Goal: Obtain resource: Download file/media

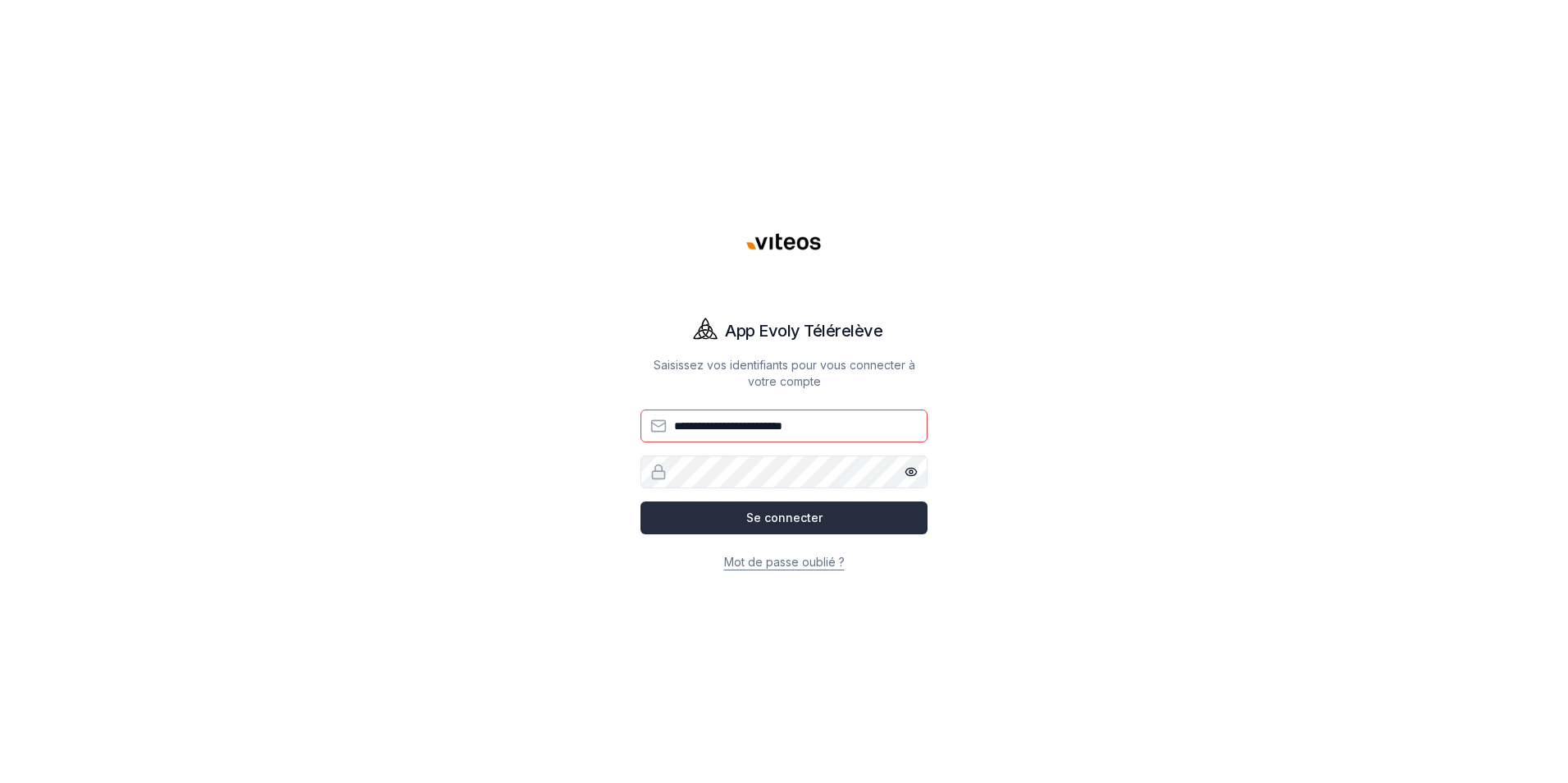
click at [764, 514] on button "Se connecter" at bounding box center [784, 517] width 287 height 33
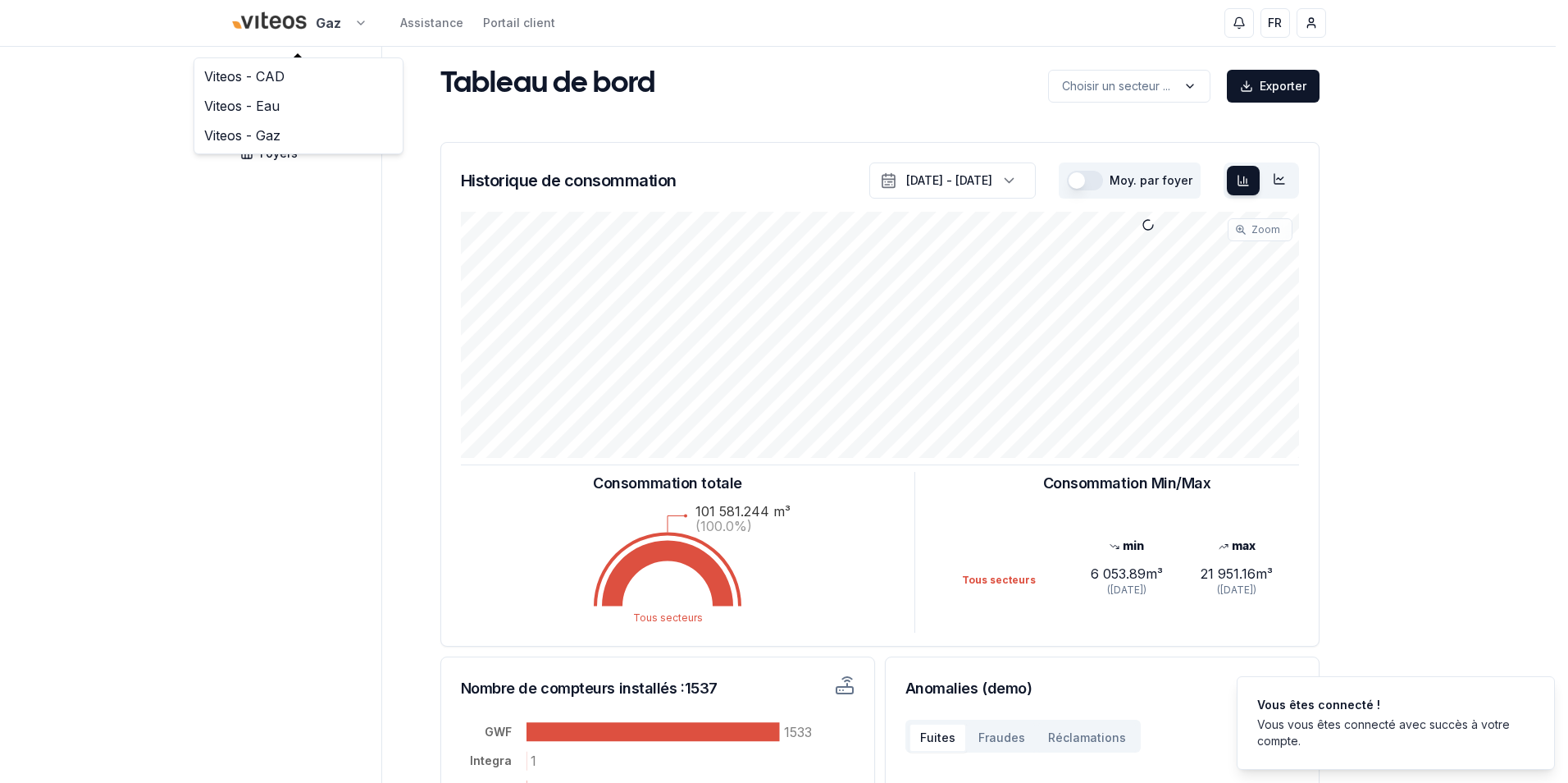
click at [361, 21] on html "Gaz Assistance Portail client FR [PERSON_NAME] Tableau de bord Carte Foyers Tab…" at bounding box center [784, 508] width 1568 height 1017
click at [281, 77] on link "Viteos - CAD" at bounding box center [298, 76] width 201 height 29
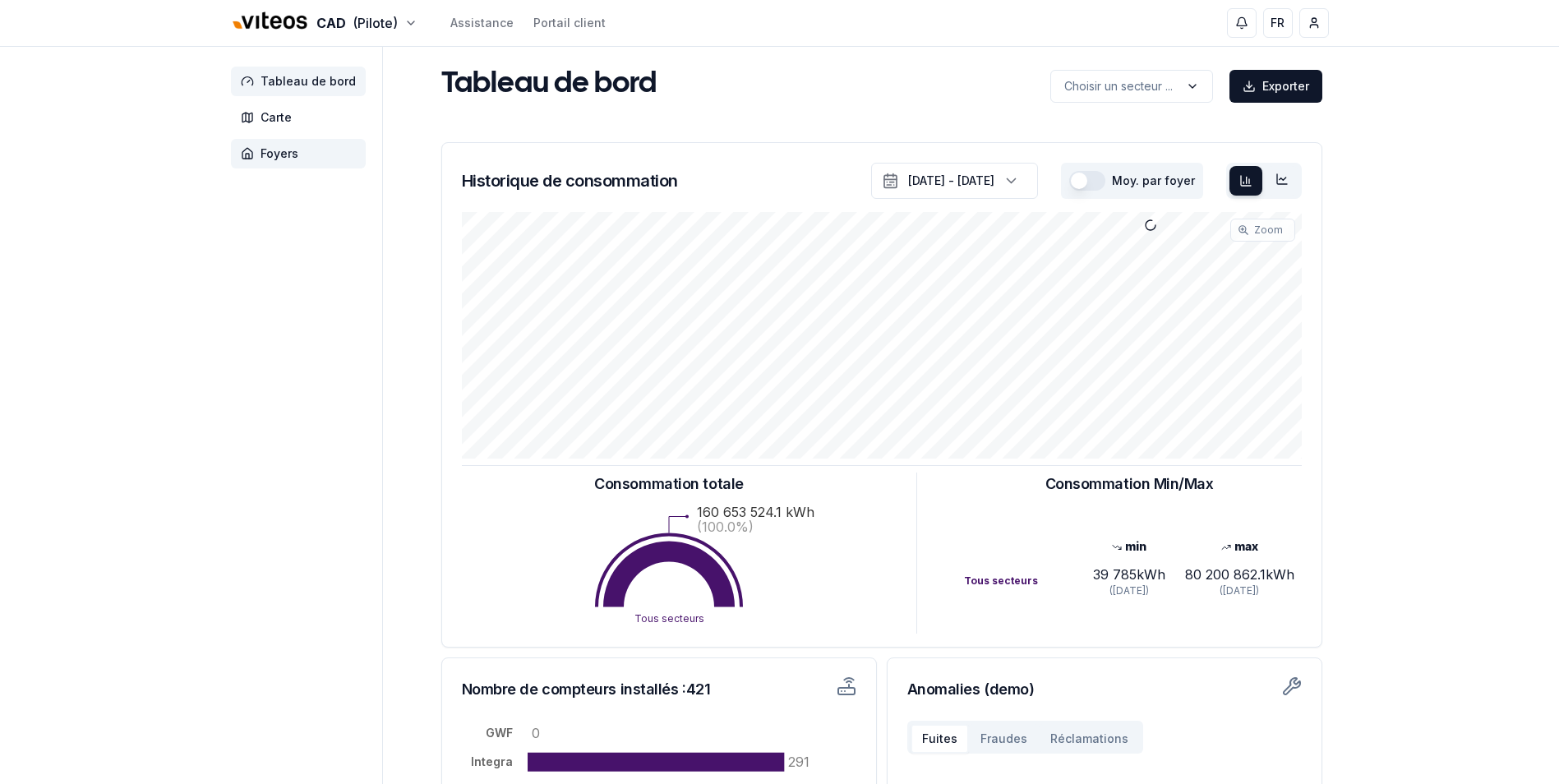
click at [294, 158] on span "Foyers" at bounding box center [279, 153] width 38 height 16
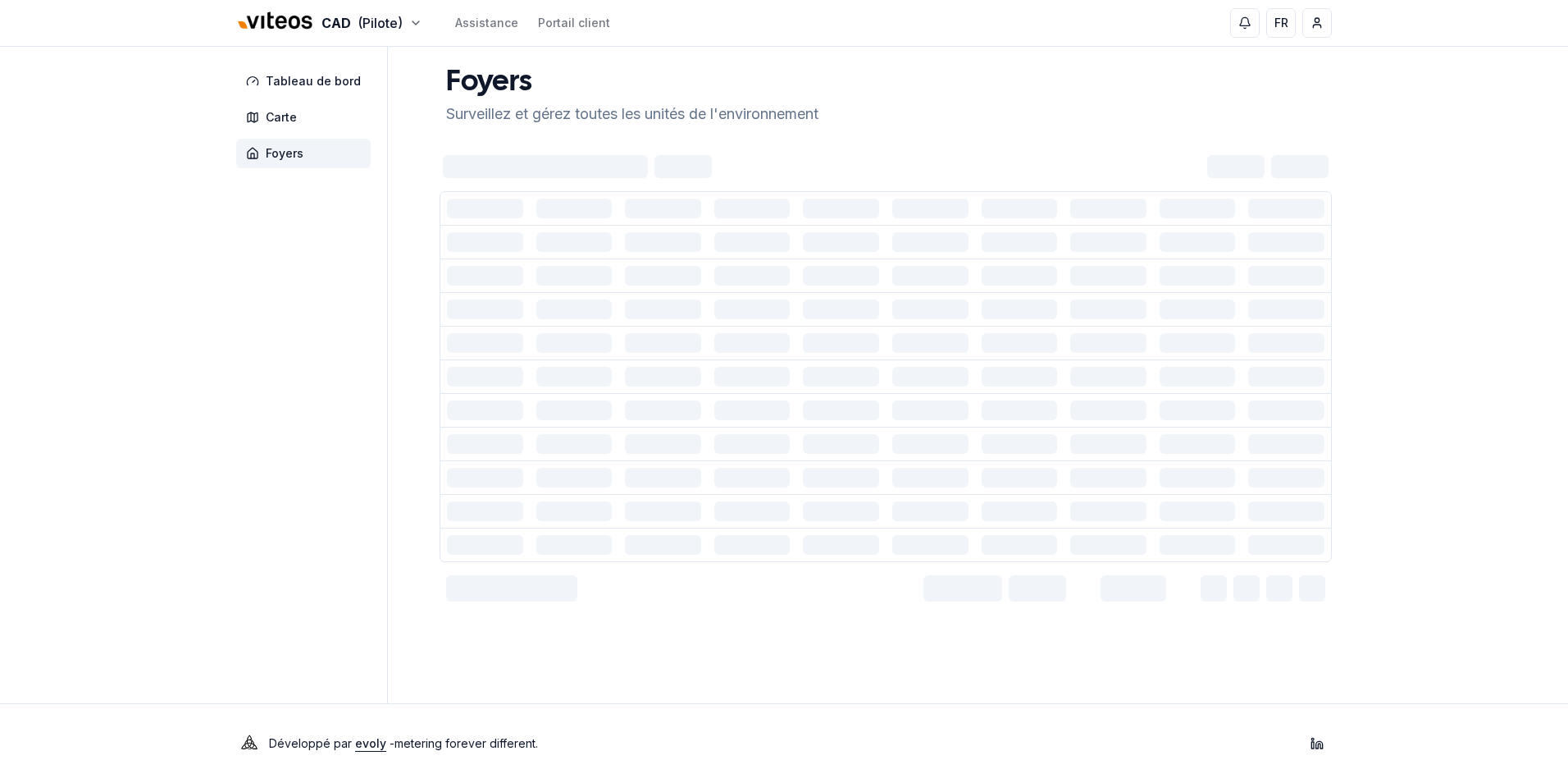
click at [513, 165] on div at bounding box center [545, 167] width 205 height 23
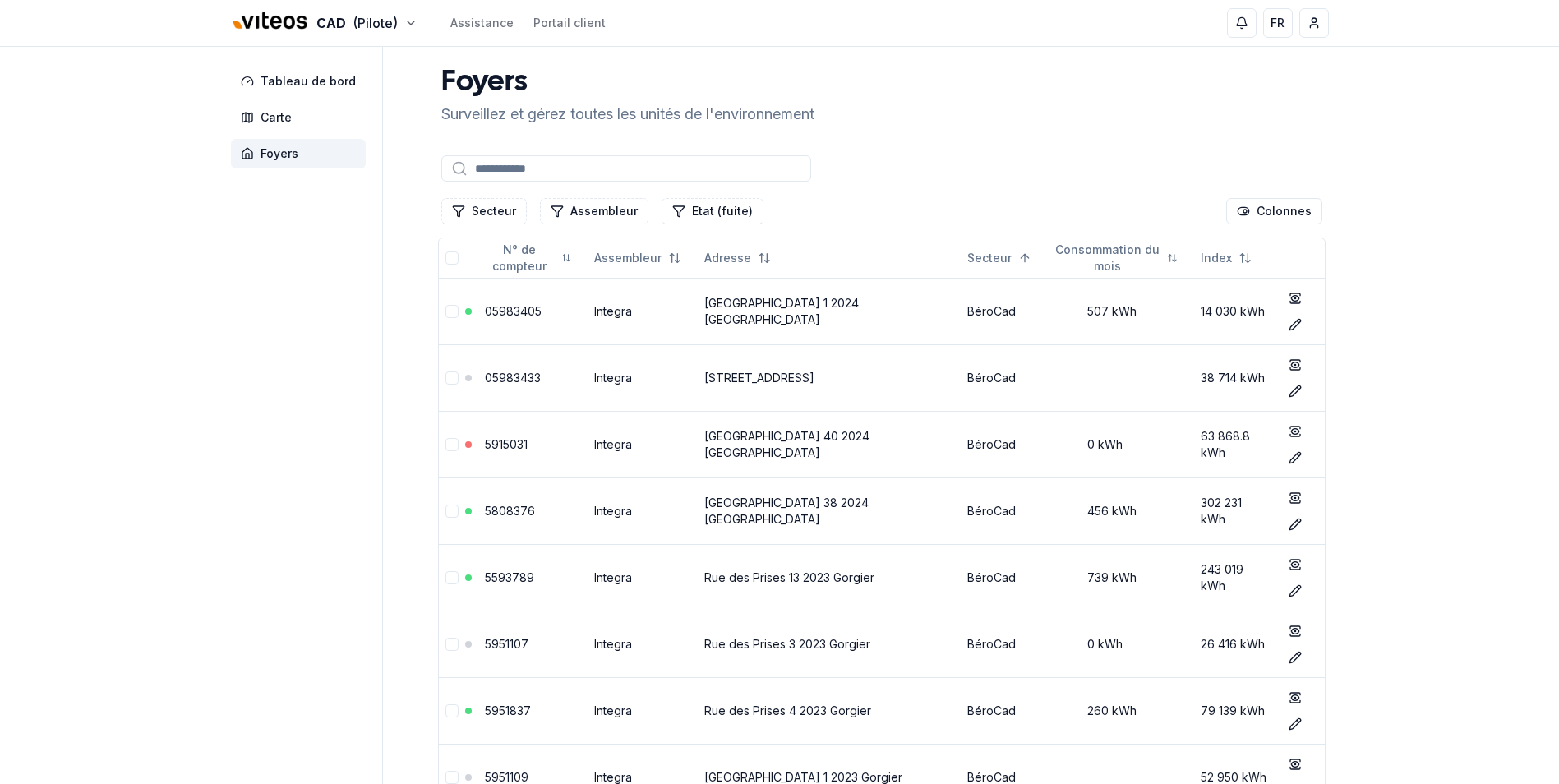
click at [516, 168] on input at bounding box center [626, 168] width 370 height 26
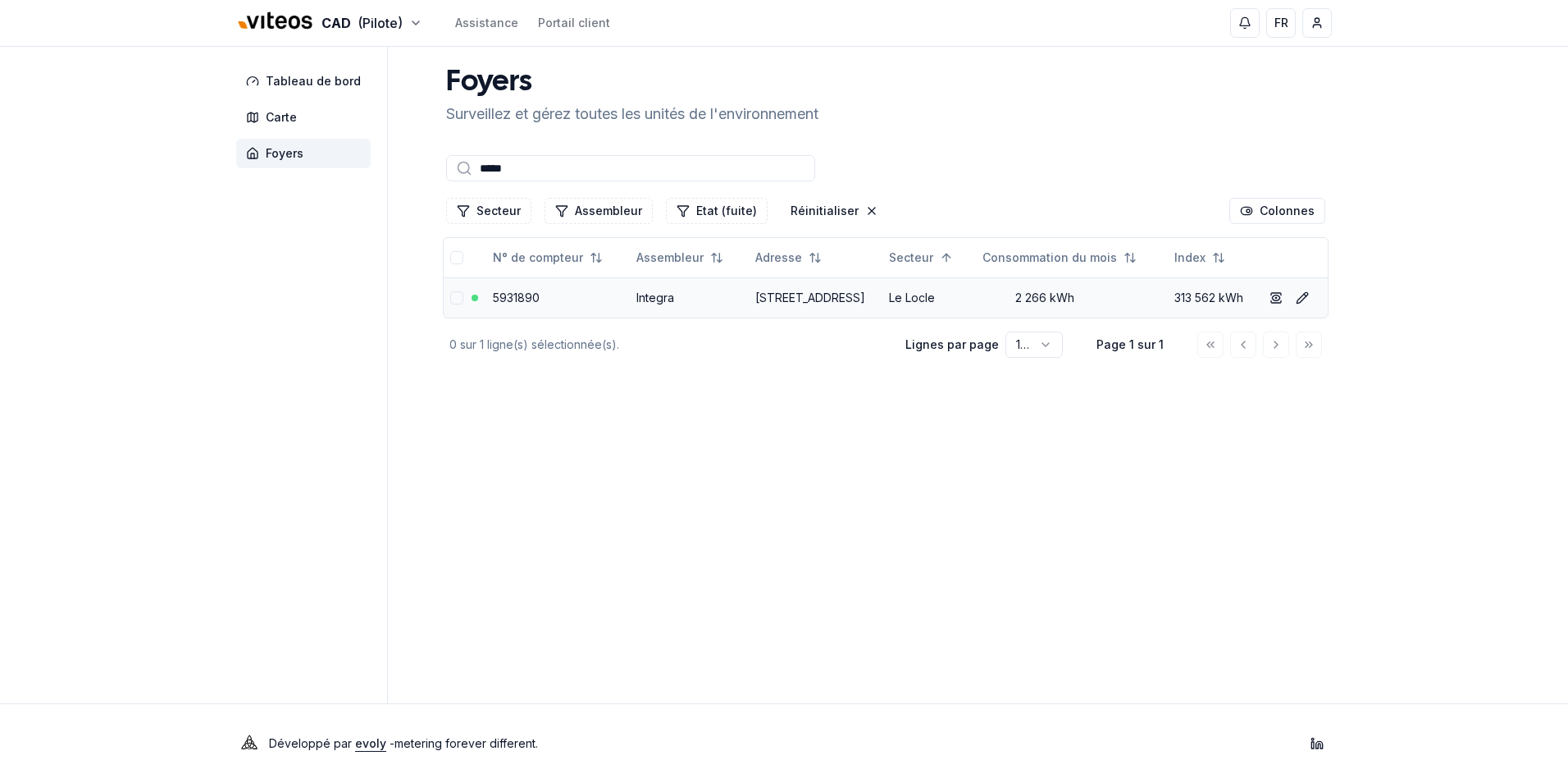
type input "*****"
click at [506, 297] on link "5931890" at bounding box center [516, 298] width 46 height 14
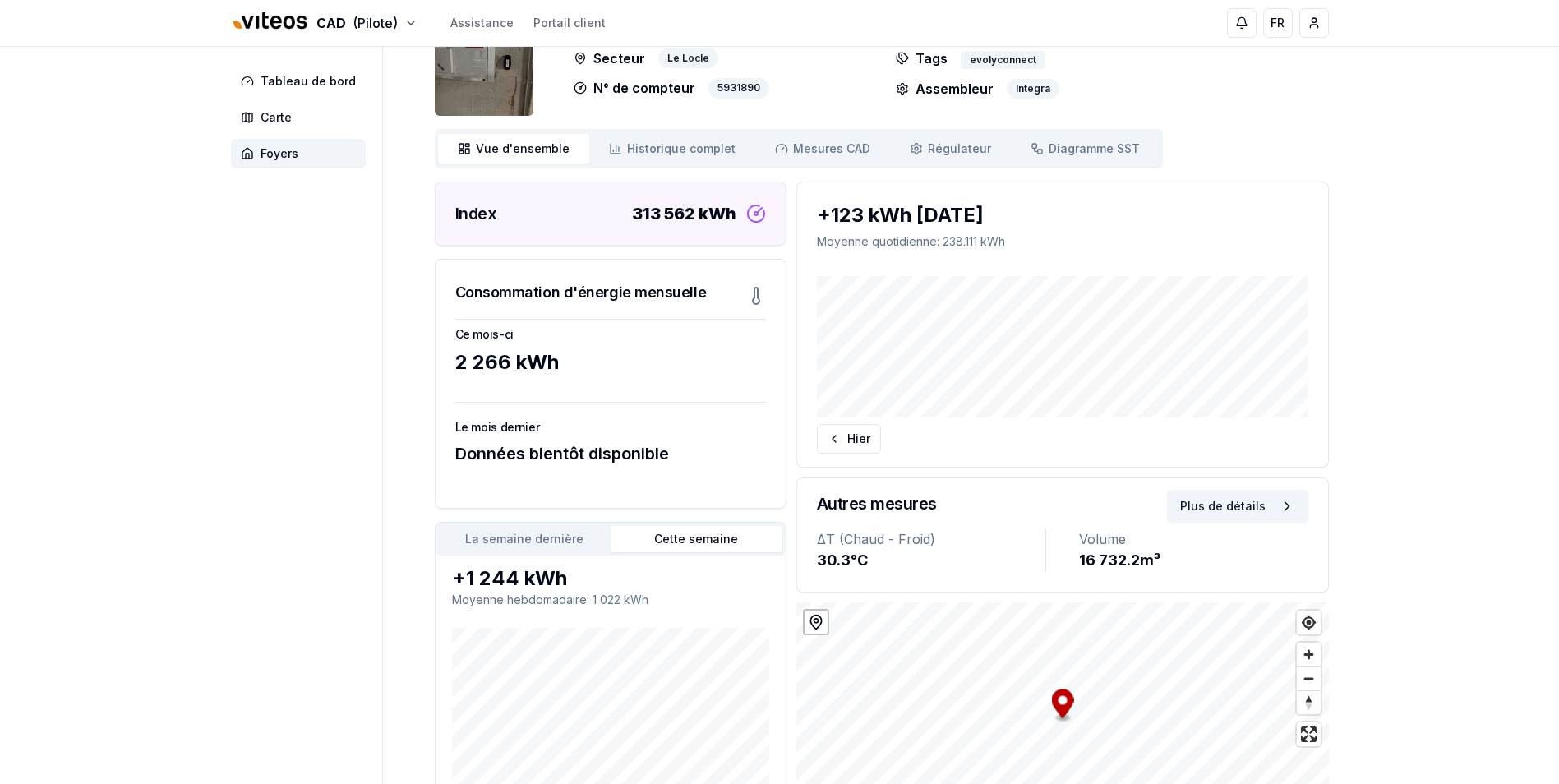
scroll to position [164, 0]
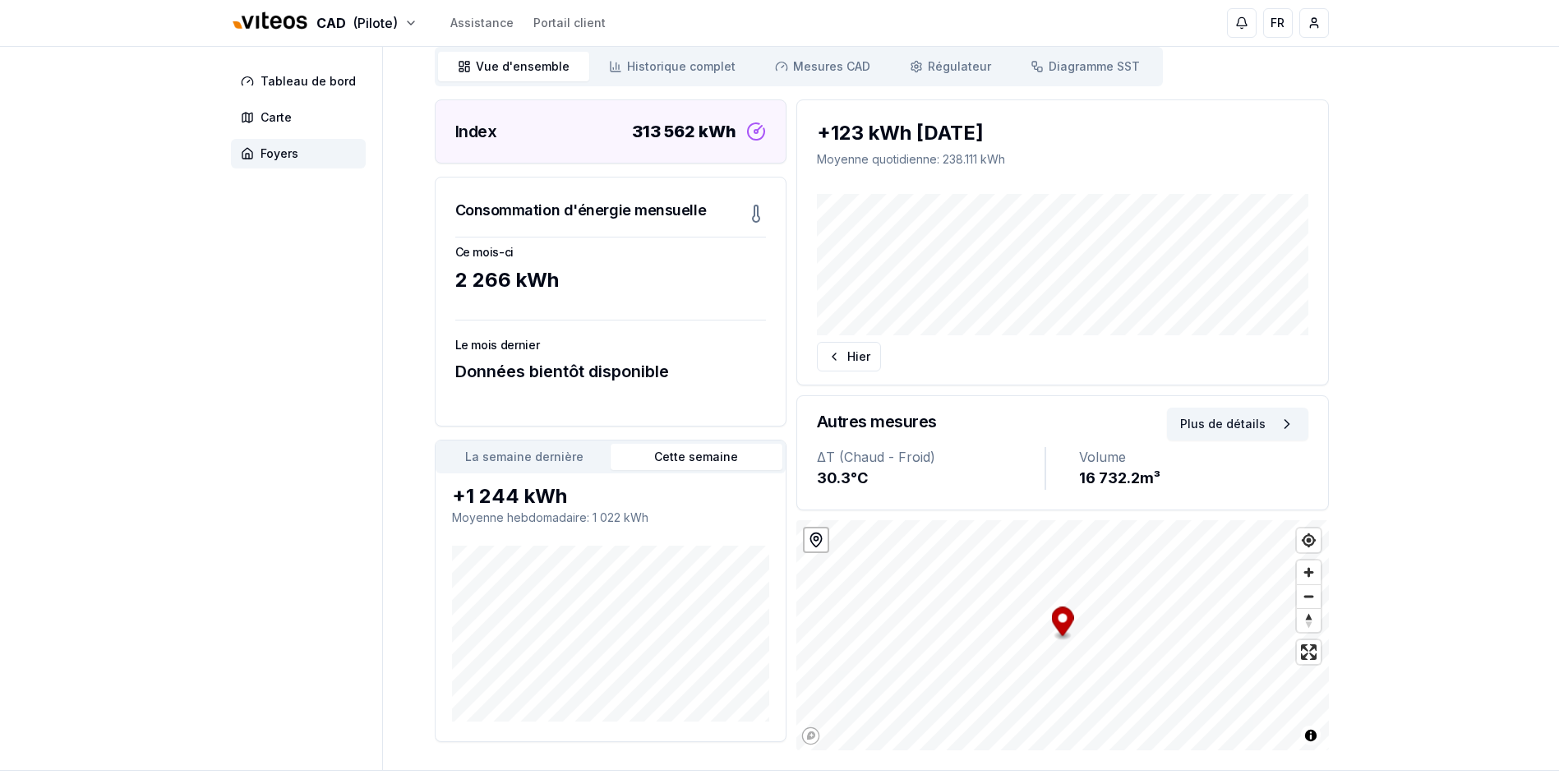
click at [713, 453] on button "Cette semaine" at bounding box center [696, 456] width 172 height 26
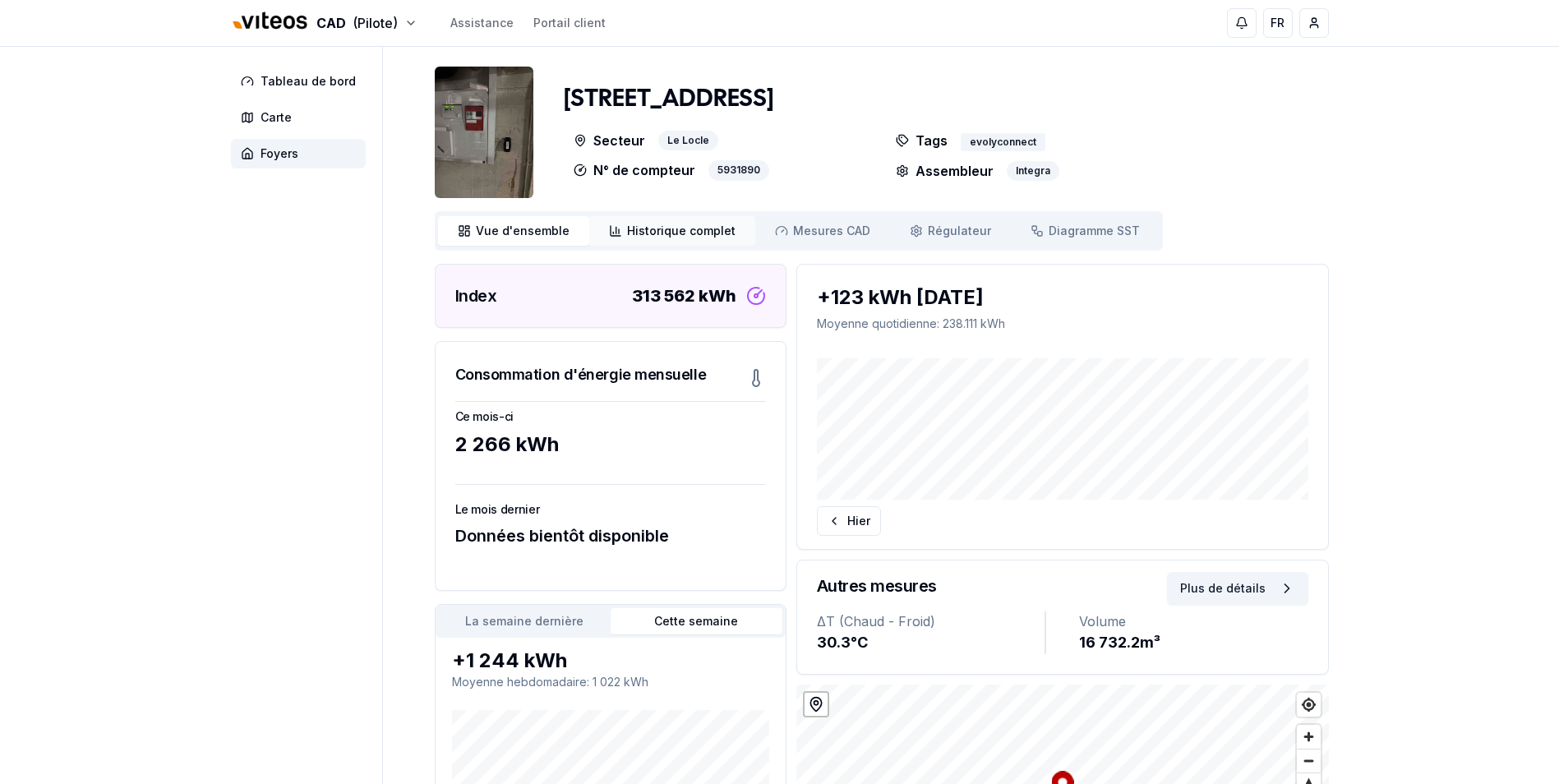
click at [674, 235] on span "Historique complet" at bounding box center [681, 230] width 109 height 16
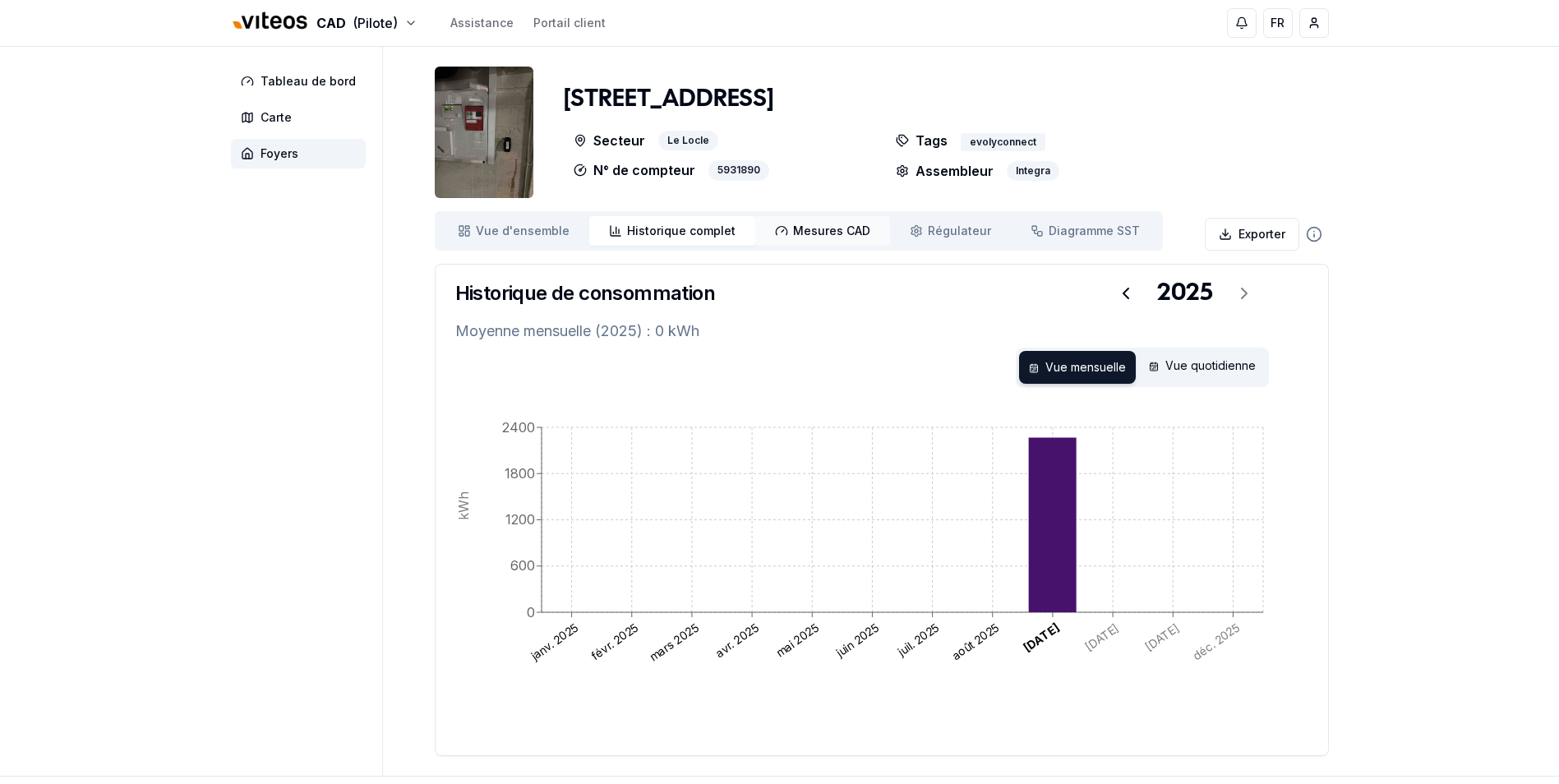
click at [827, 228] on span "Mesures CAD" at bounding box center [832, 230] width 78 height 16
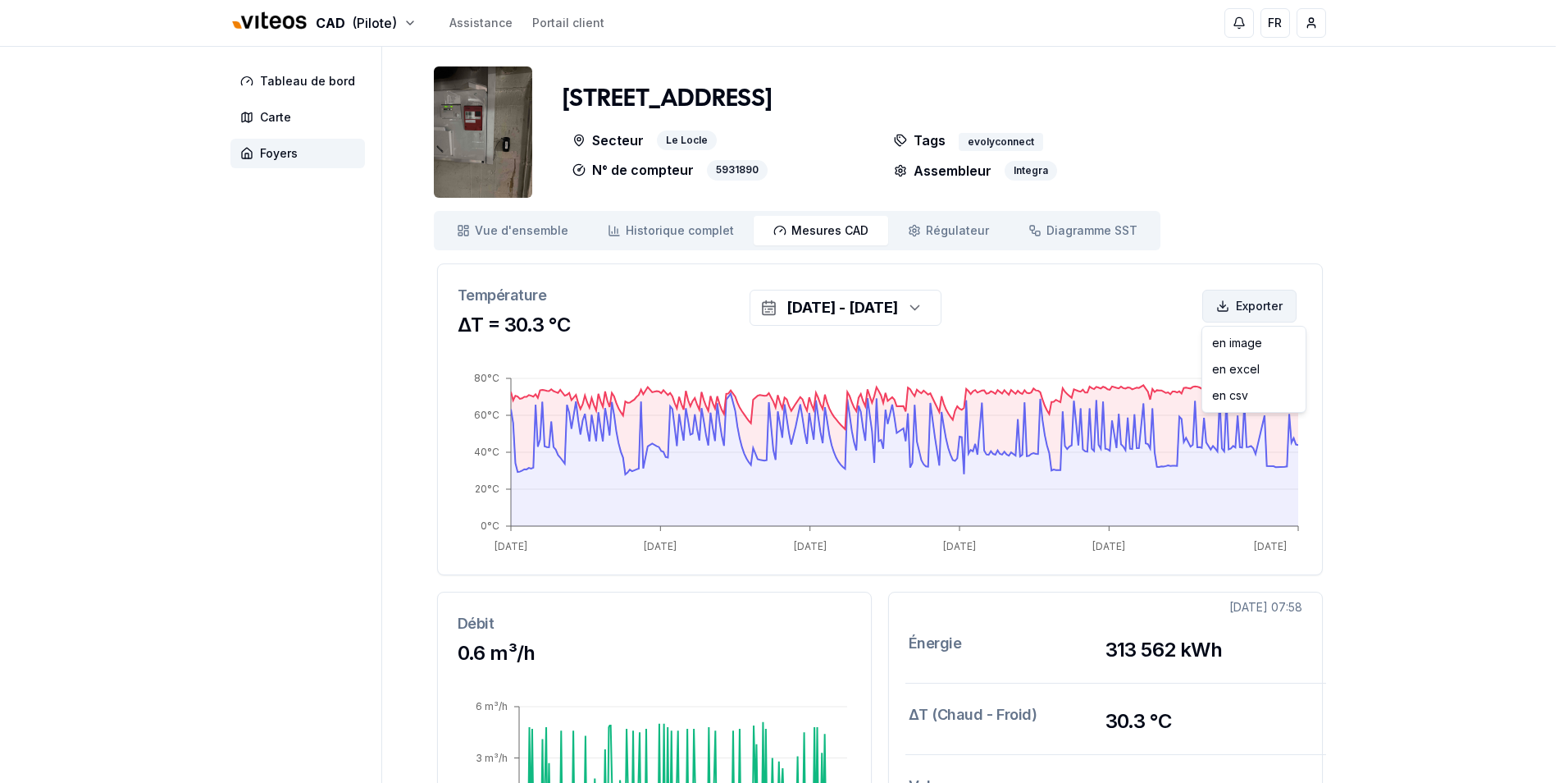
click at [1247, 310] on html "CAD (Pilote) Assistance Portail client FR [PERSON_NAME] Tableau de bord Carte F…" at bounding box center [784, 616] width 1568 height 1234
click at [1245, 368] on div "en excel" at bounding box center [1253, 368] width 97 height 26
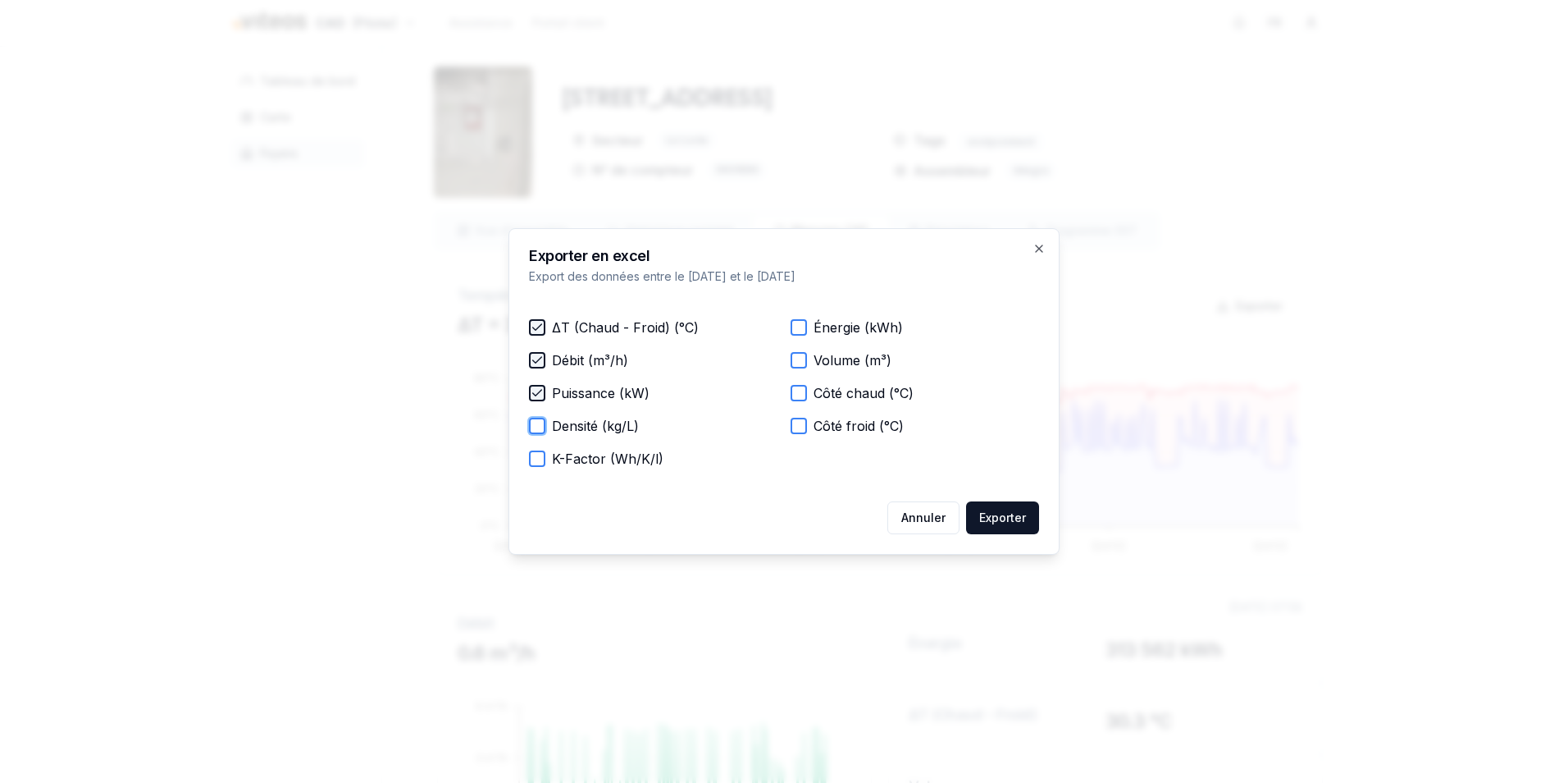
click at [536, 428] on button "Densité (kg/L)" at bounding box center [537, 425] width 16 height 16
click at [536, 461] on button "K-Factor (Wh/K/l)" at bounding box center [537, 458] width 16 height 16
click at [795, 329] on button "Énergie (kWh)" at bounding box center [798, 327] width 16 height 16
click at [797, 364] on button "Volume (m³)" at bounding box center [798, 360] width 16 height 16
click at [800, 399] on button "Côté chaud (°C)" at bounding box center [798, 392] width 16 height 16
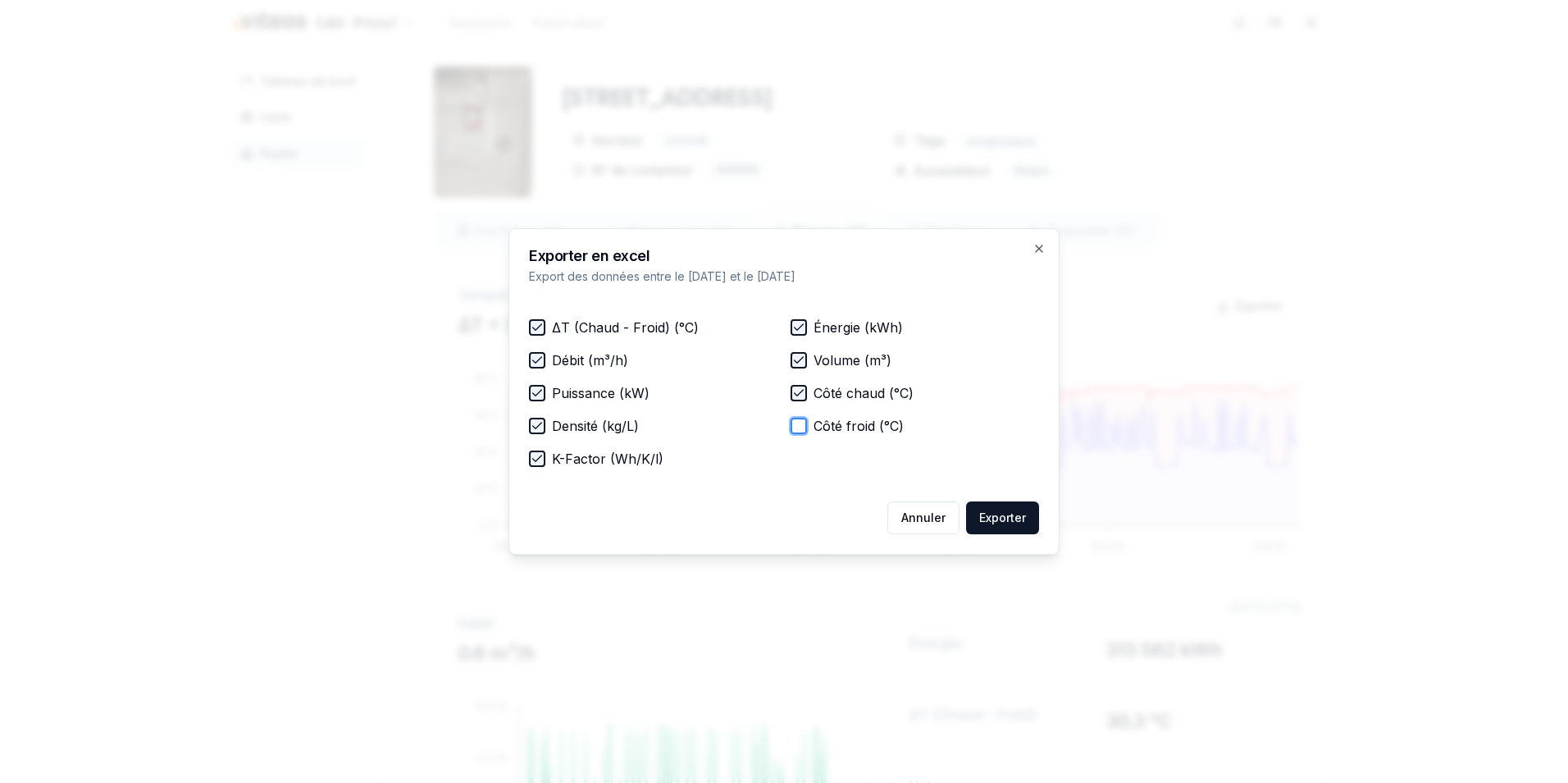
click at [797, 427] on button "Côté froid (°C)" at bounding box center [798, 425] width 16 height 16
click at [1010, 517] on button "Exporter" at bounding box center [1001, 517] width 73 height 33
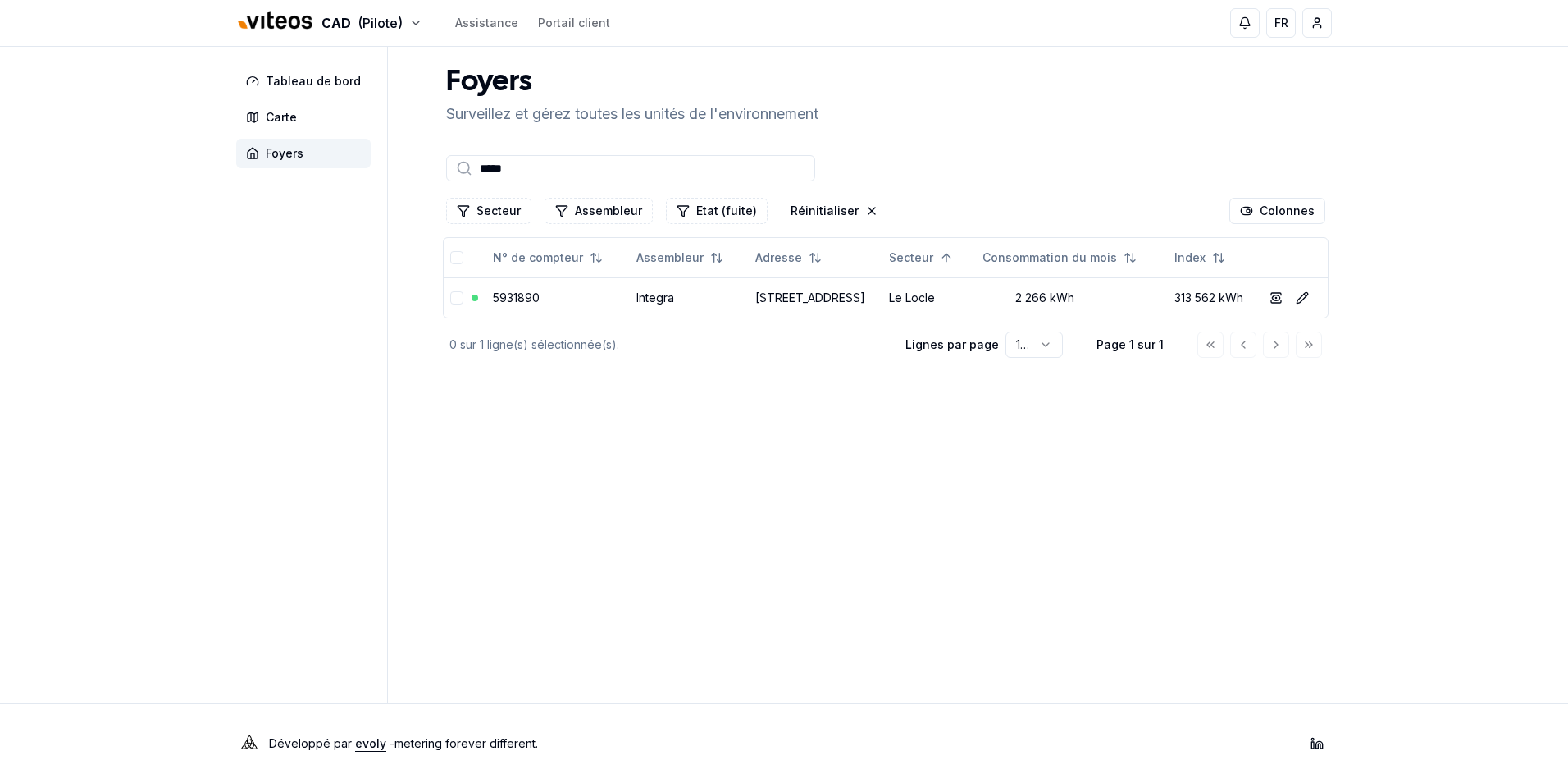
drag, startPoint x: 540, startPoint y: 170, endPoint x: 388, endPoint y: 164, distance: 152.1
click at [417, 170] on div "Tableau de bord Carte Foyers Foyers Surveillez et gérez toutes les unités de l'…" at bounding box center [784, 374] width 1148 height 656
type input "*********"
click at [778, 304] on link "[STREET_ADDRESS]" at bounding box center [795, 298] width 109 height 14
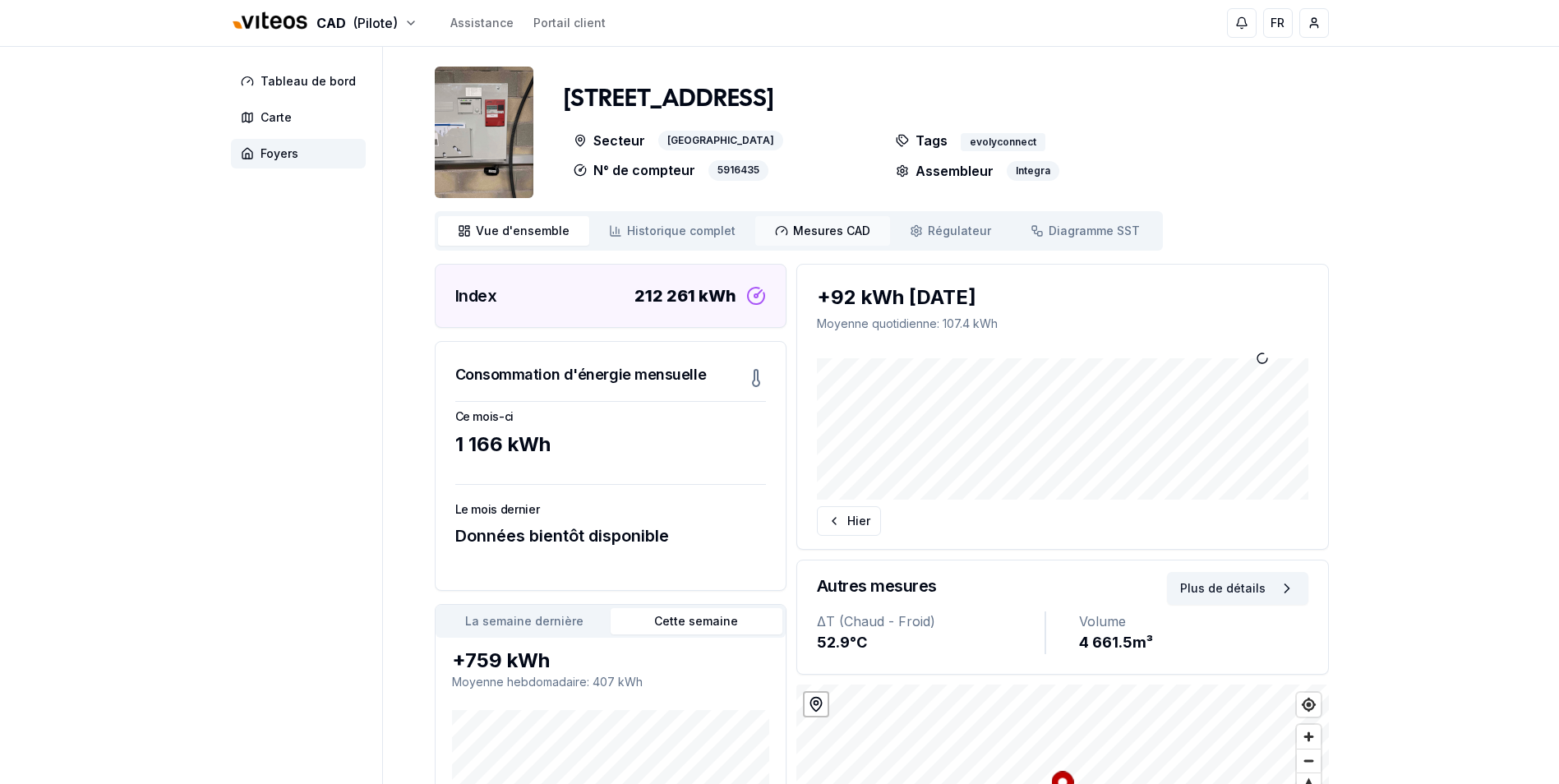
click at [812, 232] on span "Mesures CAD" at bounding box center [832, 230] width 78 height 16
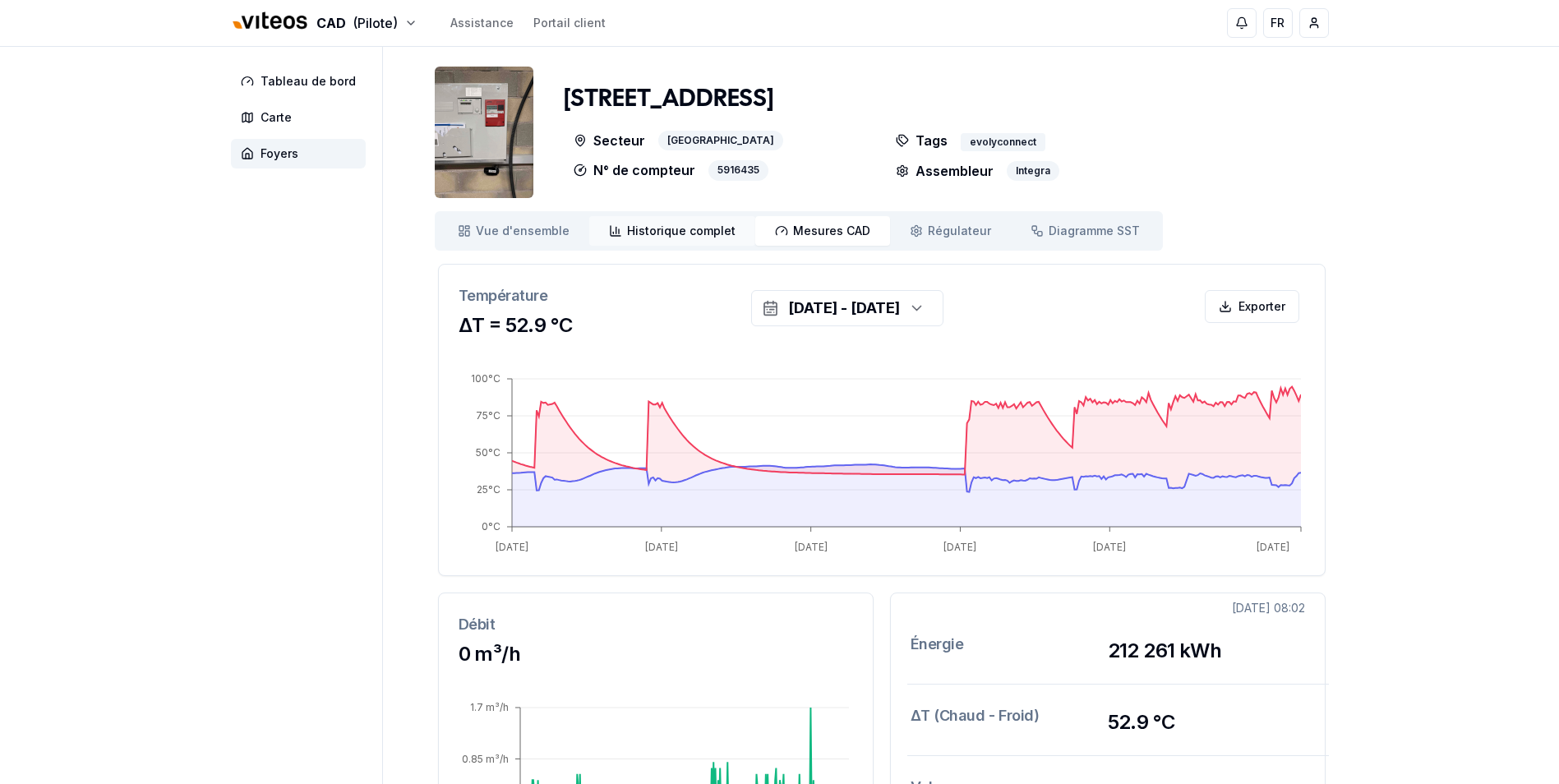
click at [648, 225] on span "Historique complet" at bounding box center [681, 230] width 109 height 16
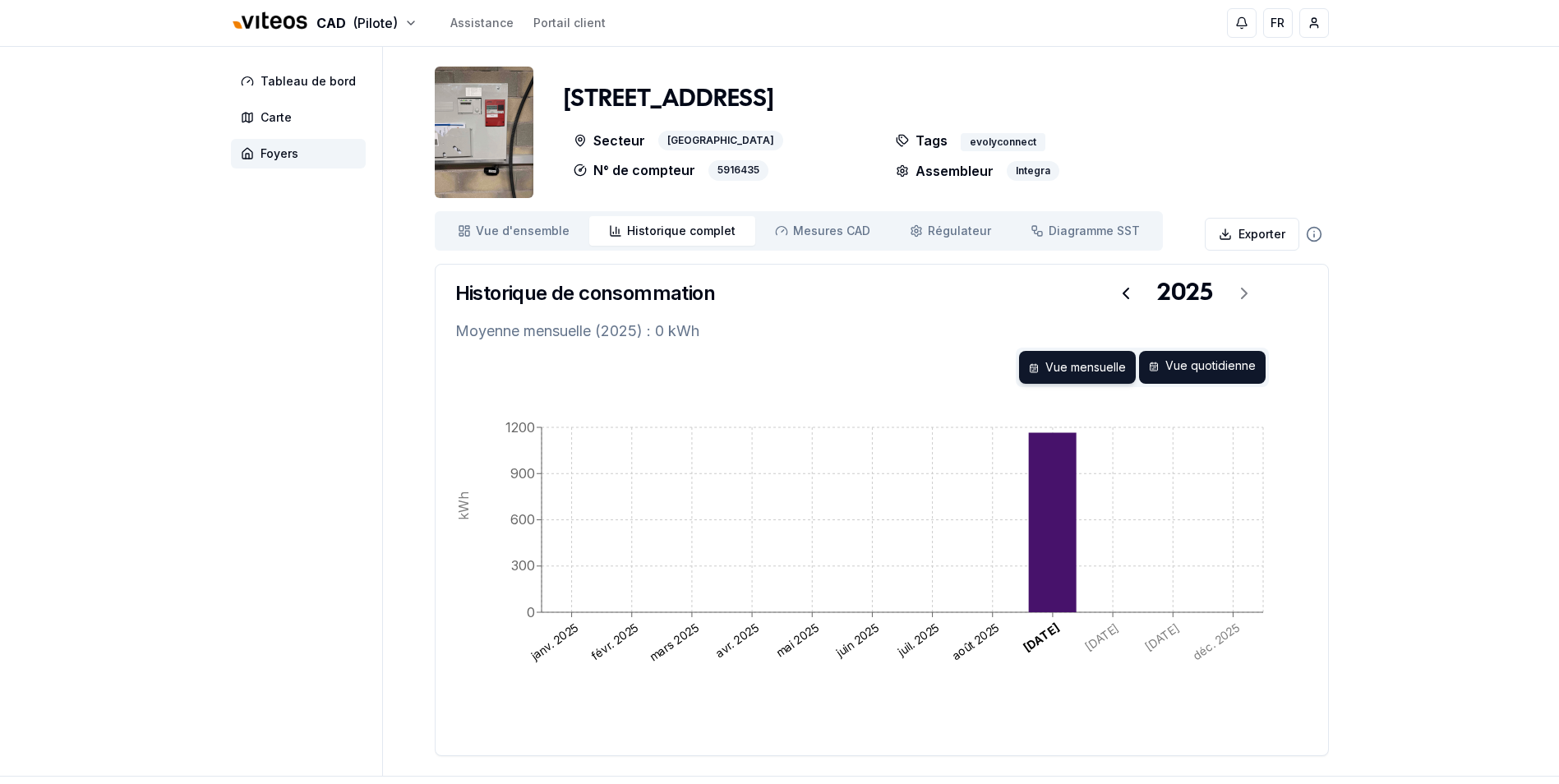
click at [1199, 366] on div "Vue quotidienne" at bounding box center [1202, 367] width 126 height 33
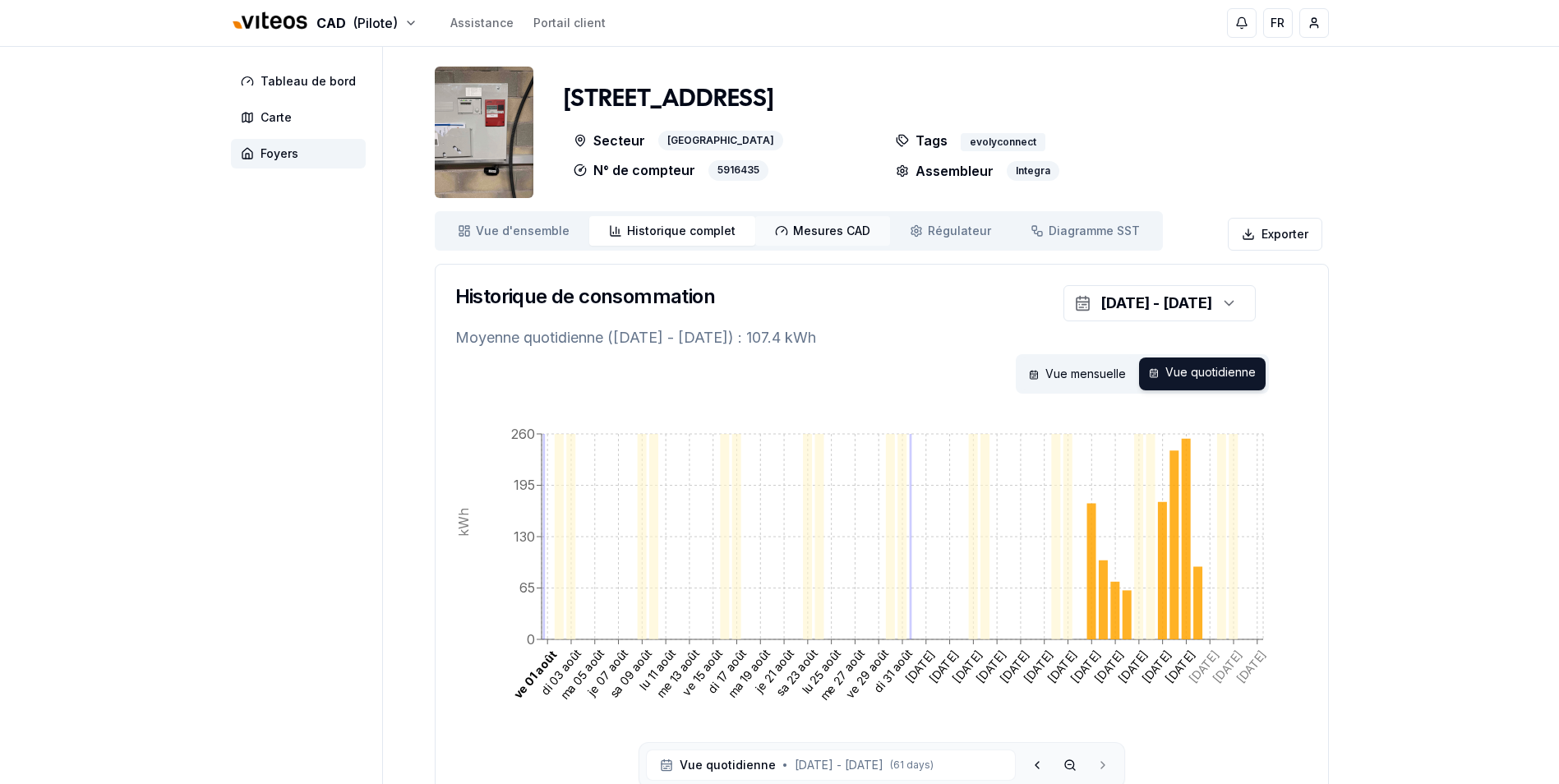
click at [802, 230] on span "Mesures CAD" at bounding box center [832, 230] width 78 height 16
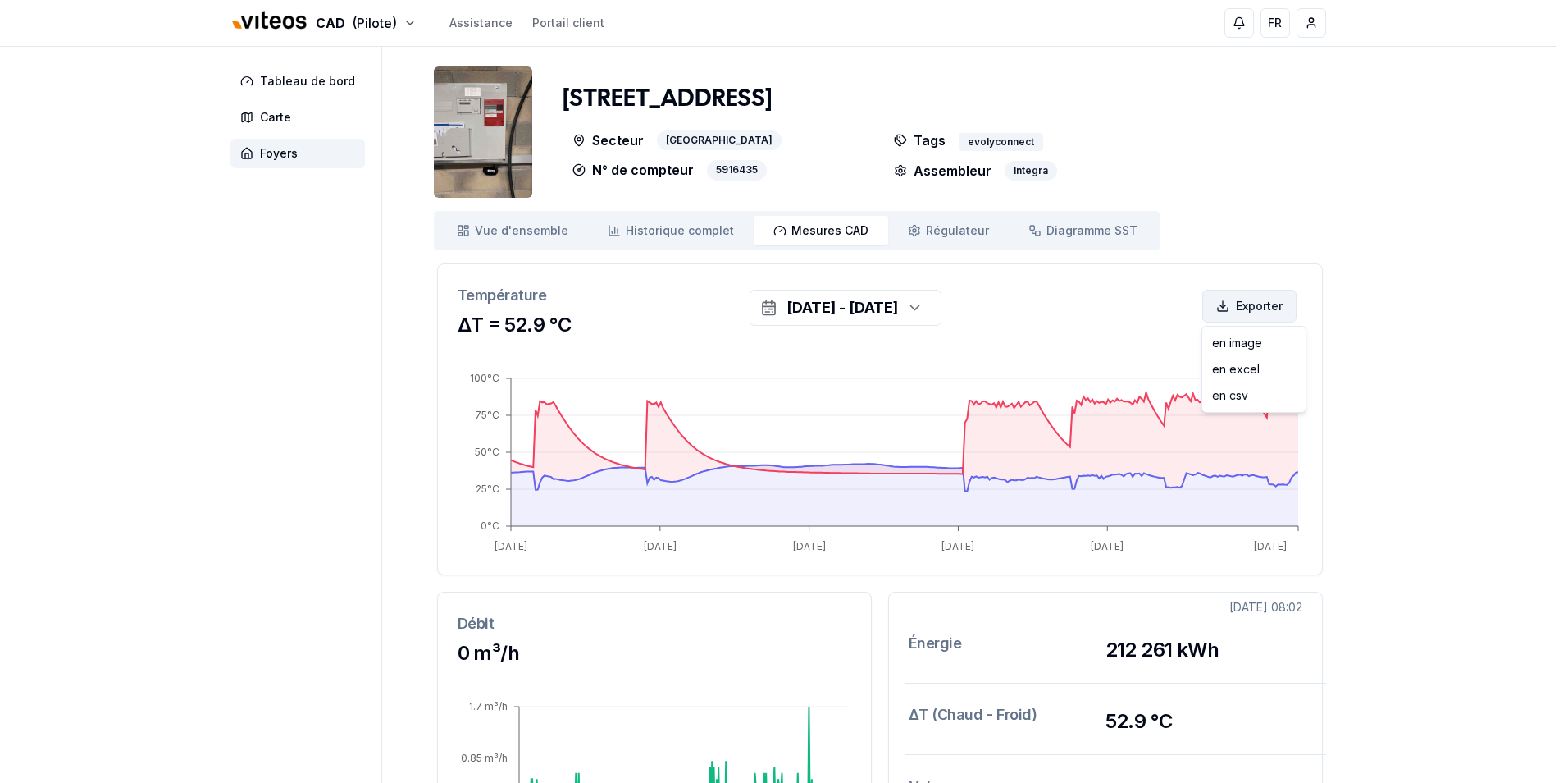
click at [1244, 309] on html "CAD (Pilote) Assistance Portail client FR [PERSON_NAME] Tableau de bord Carte F…" at bounding box center [784, 616] width 1568 height 1234
click at [1247, 371] on div "en excel" at bounding box center [1253, 368] width 97 height 26
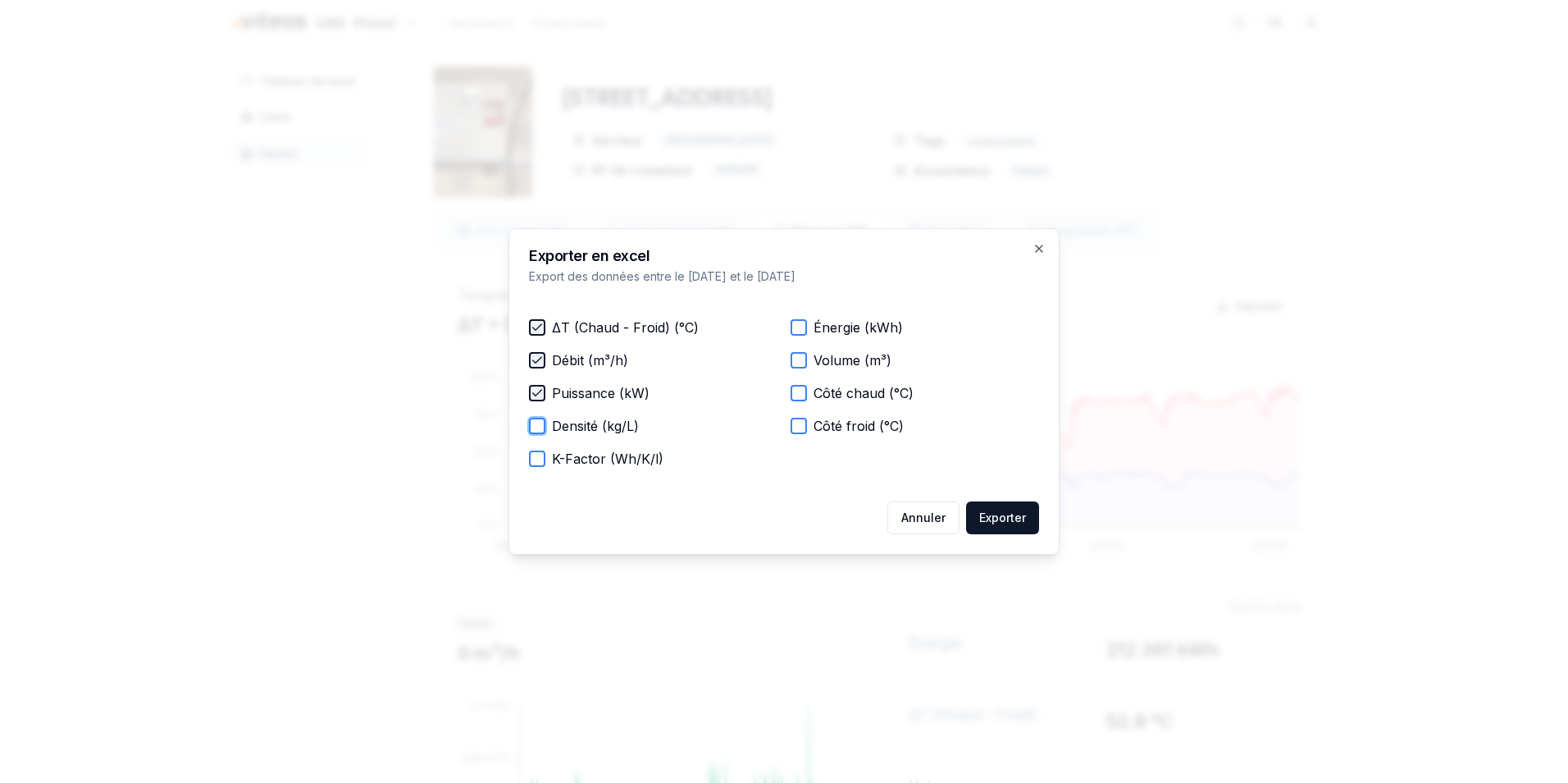
click at [538, 427] on button "Densité (kg/L)" at bounding box center [537, 425] width 16 height 16
click at [539, 467] on div "K-Factor (Wh/K/l)" at bounding box center [653, 458] width 248 height 19
click at [537, 455] on button "K-Factor (Wh/K/l)" at bounding box center [537, 458] width 16 height 16
click at [797, 326] on button "Énergie (kWh)" at bounding box center [798, 327] width 16 height 16
click at [800, 361] on button "Volume (m³)" at bounding box center [798, 360] width 16 height 16
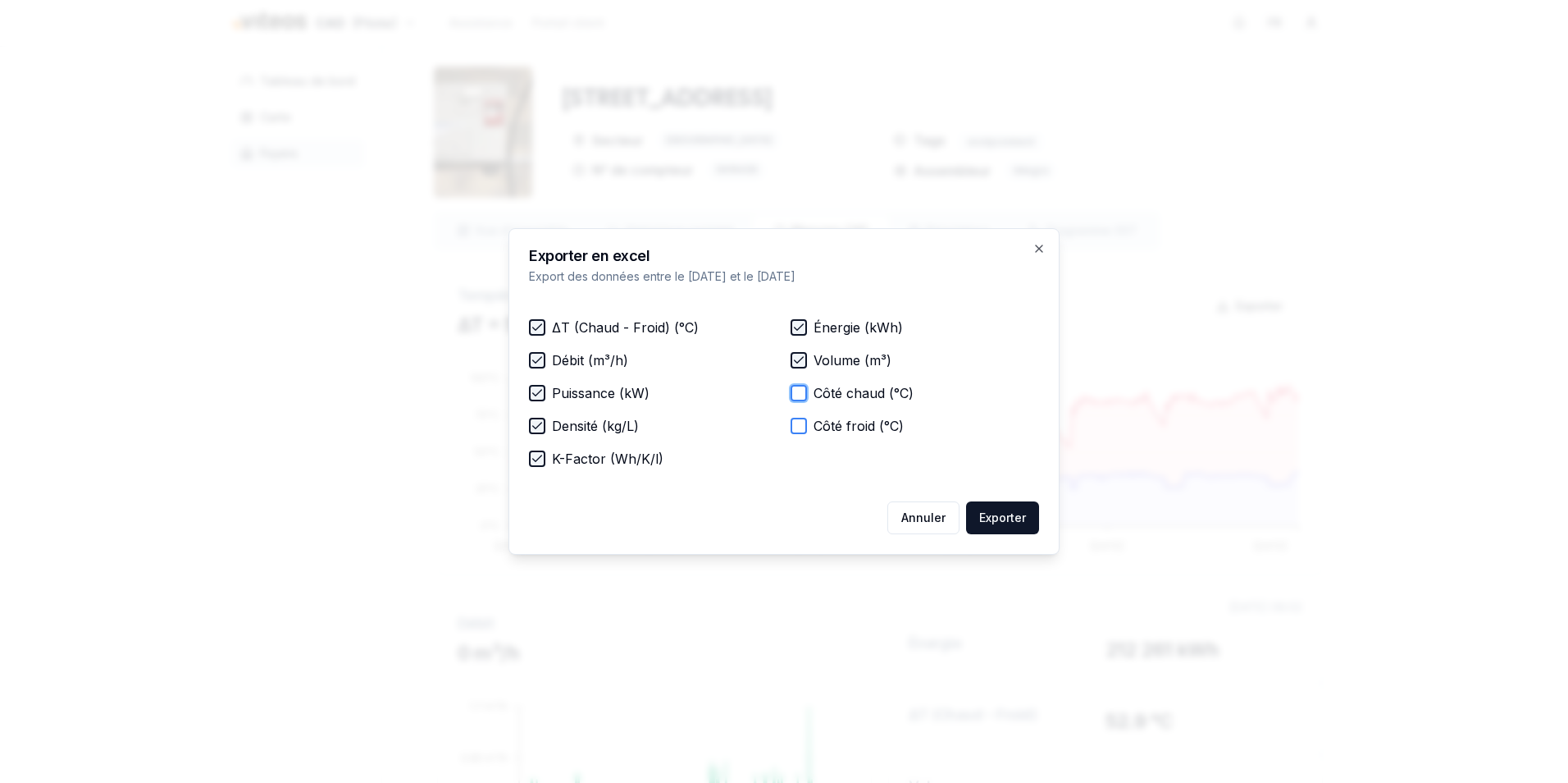
click at [795, 392] on button "Côté chaud (°C)" at bounding box center [798, 392] width 16 height 16
click at [800, 424] on button "Côté froid (°C)" at bounding box center [798, 425] width 16 height 16
click at [1000, 513] on button "Exporter" at bounding box center [1001, 517] width 73 height 33
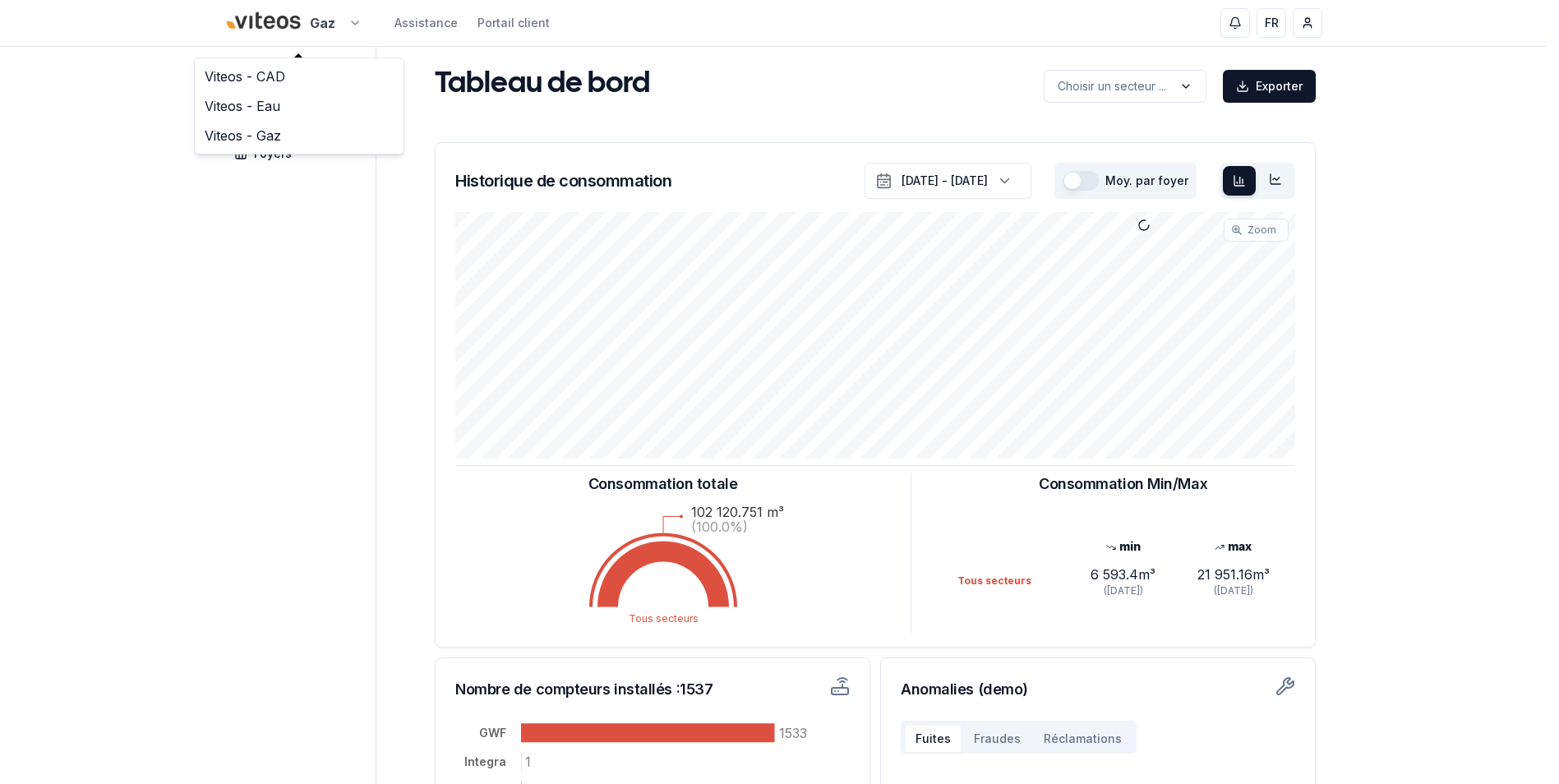
click at [361, 22] on html "Gaz Assistance Portail client FR Massimo Monastra Tableau de bord Carte Foyers …" at bounding box center [780, 508] width 1559 height 1018
click at [276, 82] on link "Viteos - CAD" at bounding box center [299, 76] width 202 height 29
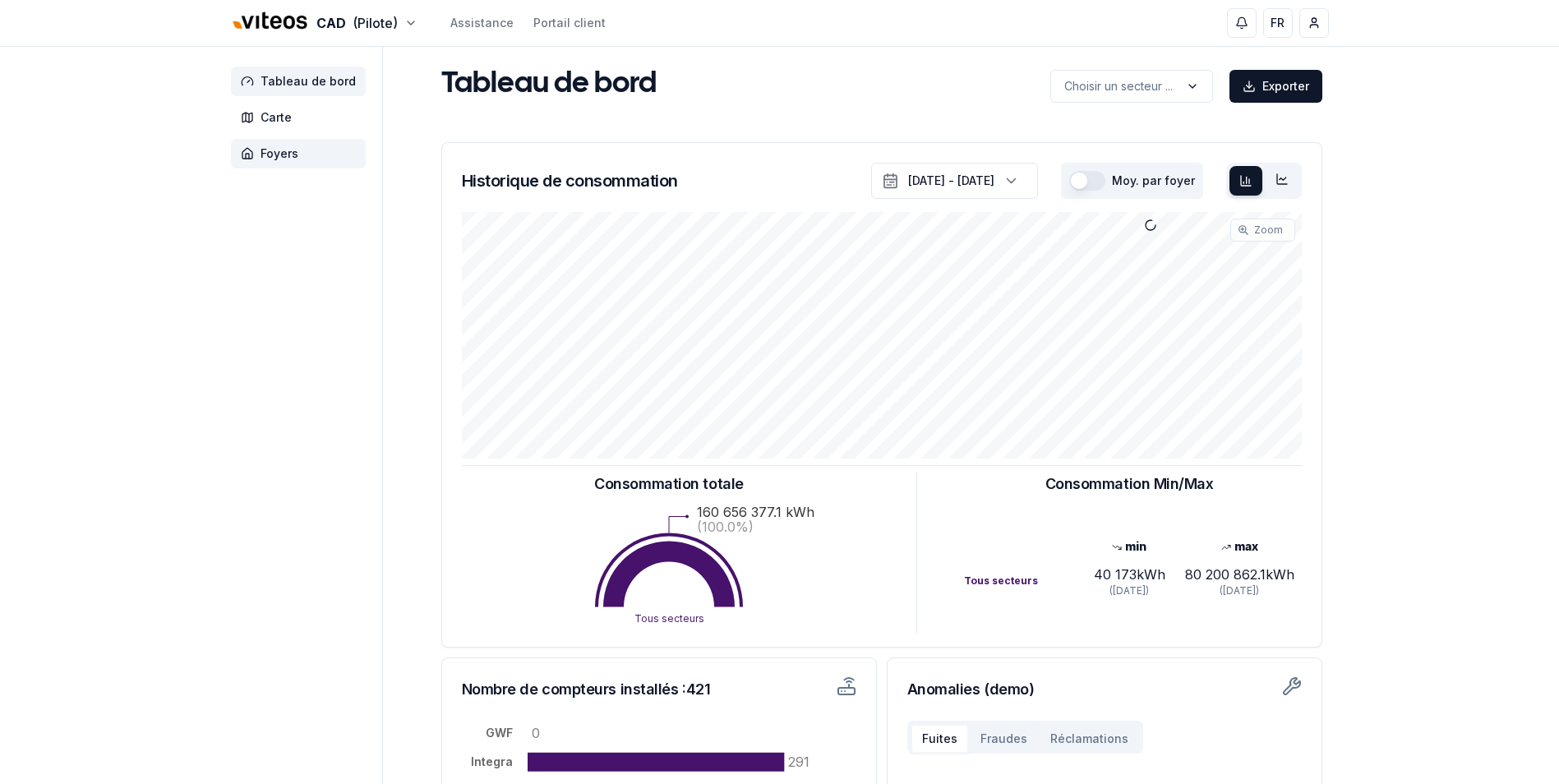
click at [277, 158] on span "Foyers" at bounding box center [279, 153] width 38 height 16
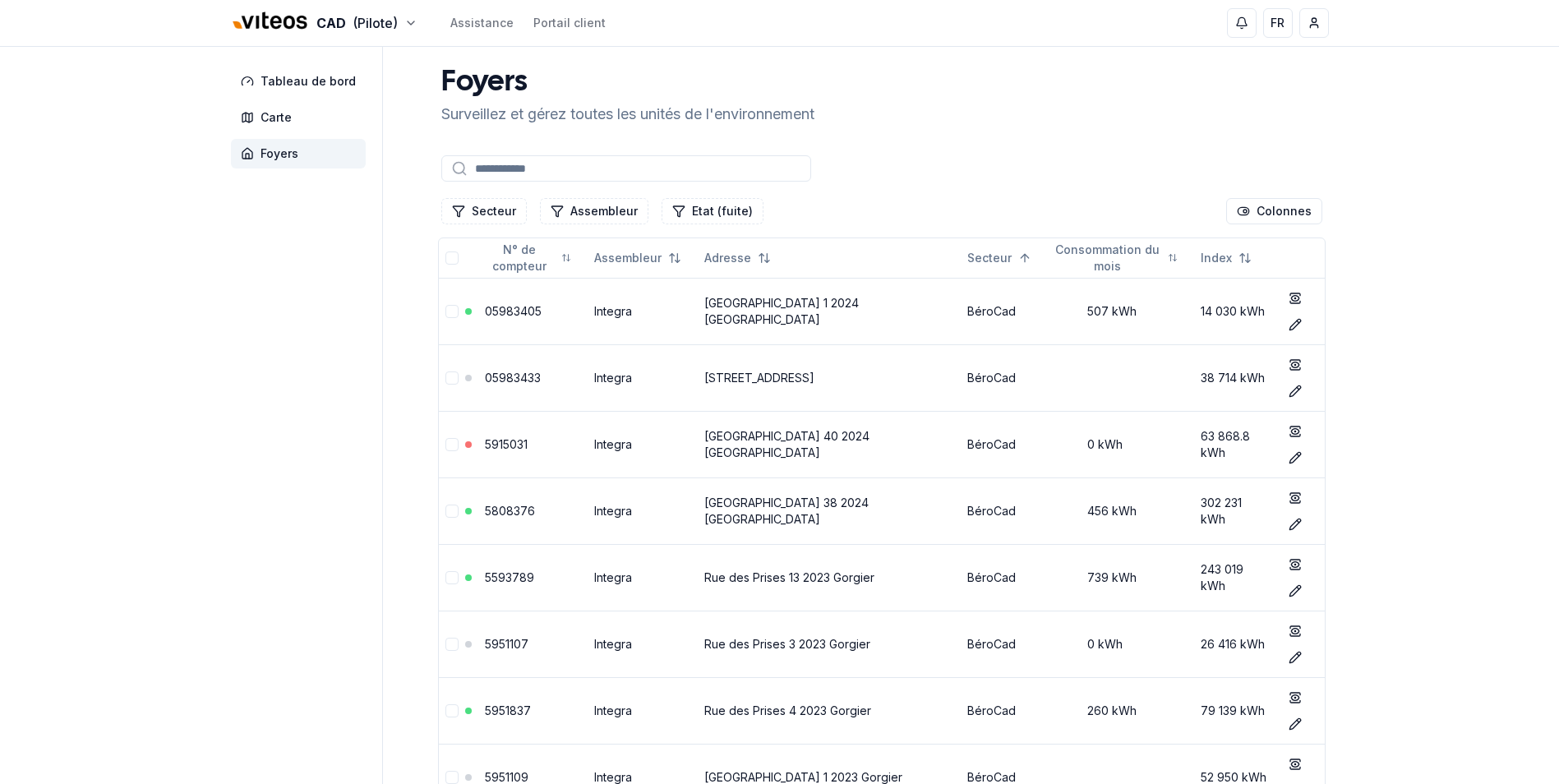
click at [543, 174] on input at bounding box center [626, 168] width 370 height 26
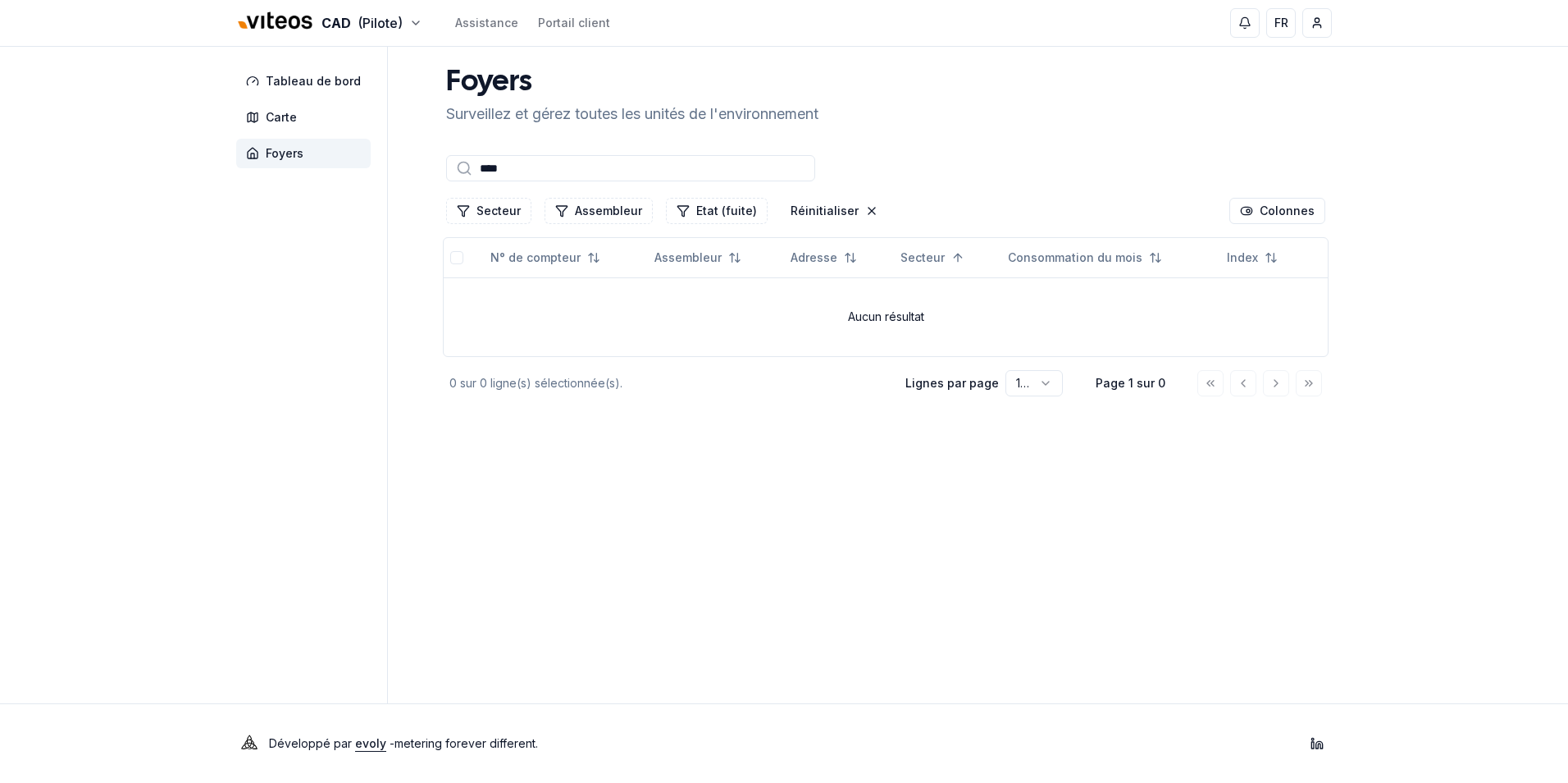
type input "****"
click at [1318, 22] on html "CAD (Pilote) Assistance Portail client FR Massimo Monastra Tableau de bord Cart…" at bounding box center [784, 392] width 1568 height 783
click at [1233, 169] on div "Se déconnecter" at bounding box center [1239, 171] width 177 height 26
